Goal: Communication & Community: Answer question/provide support

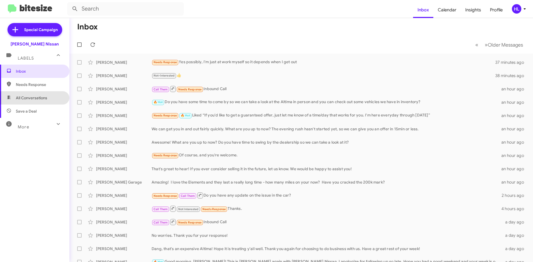
click at [44, 102] on span "All Conversations" at bounding box center [34, 97] width 69 height 13
type input "in:all-conversations"
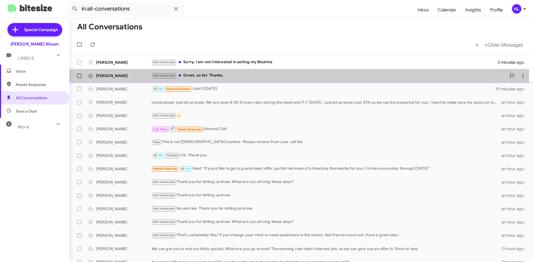
click at [131, 80] on div "[PERSON_NAME] Not-Interested Great, so far. Thanks. 8 minutes ago" at bounding box center [301, 75] width 455 height 11
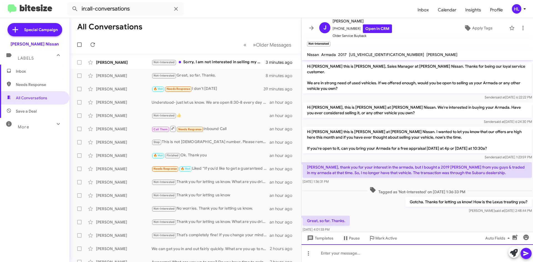
click at [407, 254] on div at bounding box center [418, 254] width 232 height 18
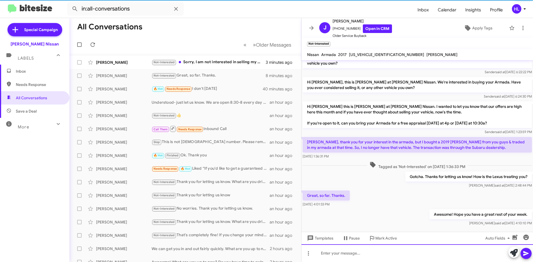
scroll to position [26, 0]
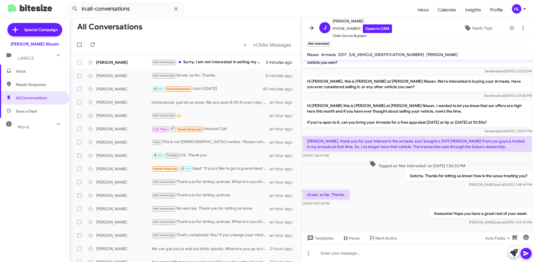
click at [313, 26] on icon at bounding box center [311, 28] width 7 height 7
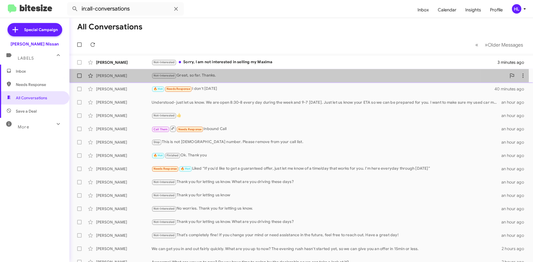
click at [117, 77] on div "[PERSON_NAME]" at bounding box center [124, 76] width 56 height 6
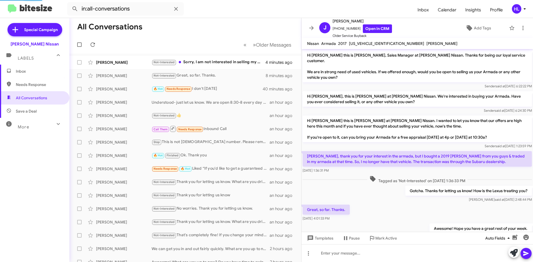
scroll to position [15, 0]
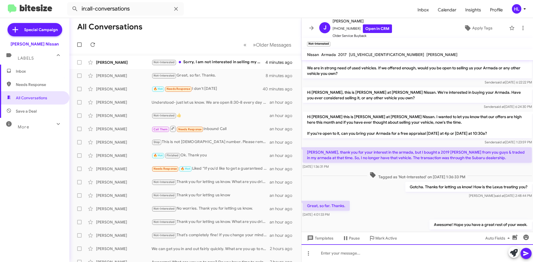
click at [345, 254] on div at bounding box center [418, 254] width 232 height 18
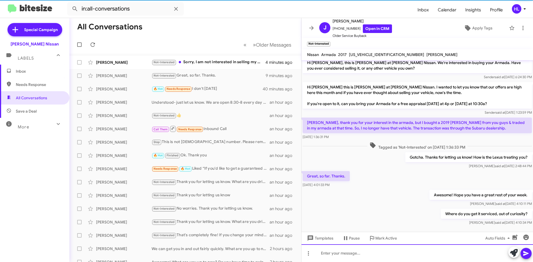
scroll to position [46, 0]
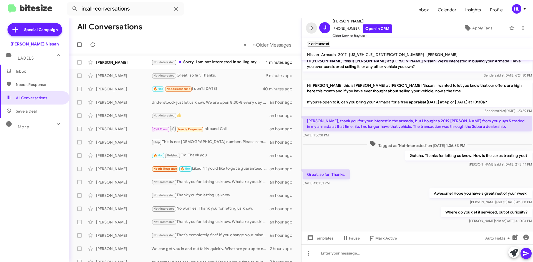
click at [308, 30] on span at bounding box center [311, 28] width 11 height 7
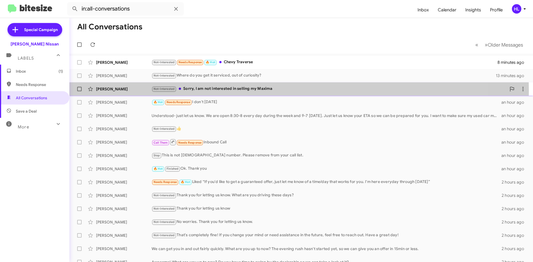
click at [120, 91] on div "[PERSON_NAME]" at bounding box center [124, 89] width 56 height 6
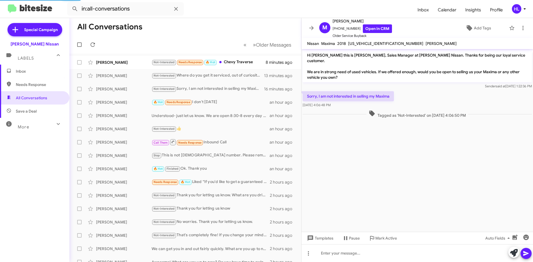
click at [434, 241] on div "Templates Pause Mark Active Auto Fields" at bounding box center [418, 238] width 232 height 12
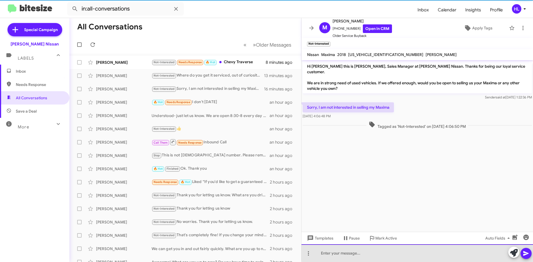
click at [435, 252] on div at bounding box center [418, 254] width 232 height 18
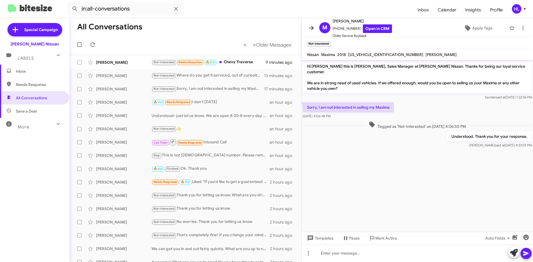
click at [309, 27] on icon at bounding box center [311, 28] width 7 height 7
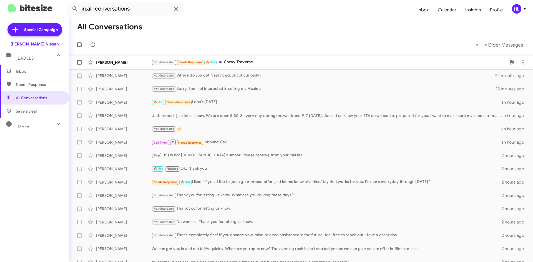
click at [127, 62] on div "[PERSON_NAME]" at bounding box center [124, 63] width 56 height 6
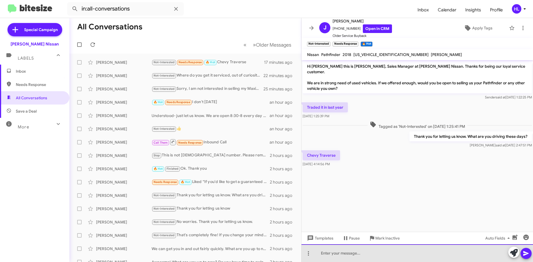
drag, startPoint x: 408, startPoint y: 259, endPoint x: 425, endPoint y: 232, distance: 31.6
click at [408, 259] on div at bounding box center [418, 254] width 232 height 18
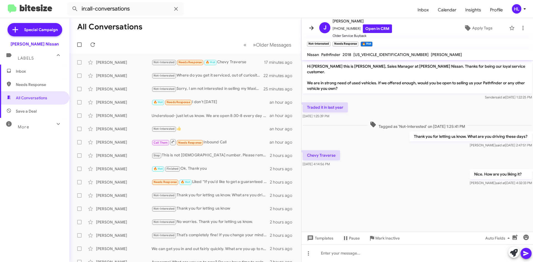
click at [311, 24] on button at bounding box center [311, 27] width 11 height 11
